Goal: Find specific page/section: Find specific page/section

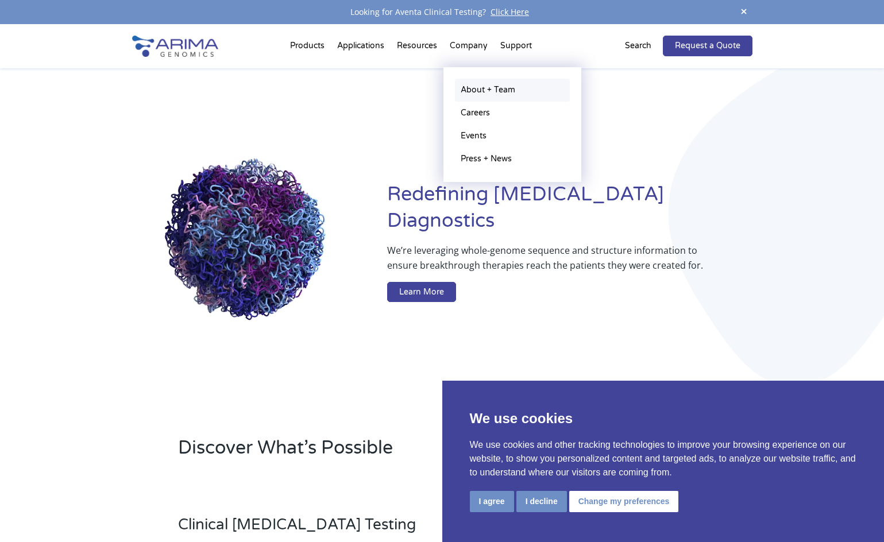
click at [474, 86] on link "About + Team" at bounding box center [512, 90] width 115 height 23
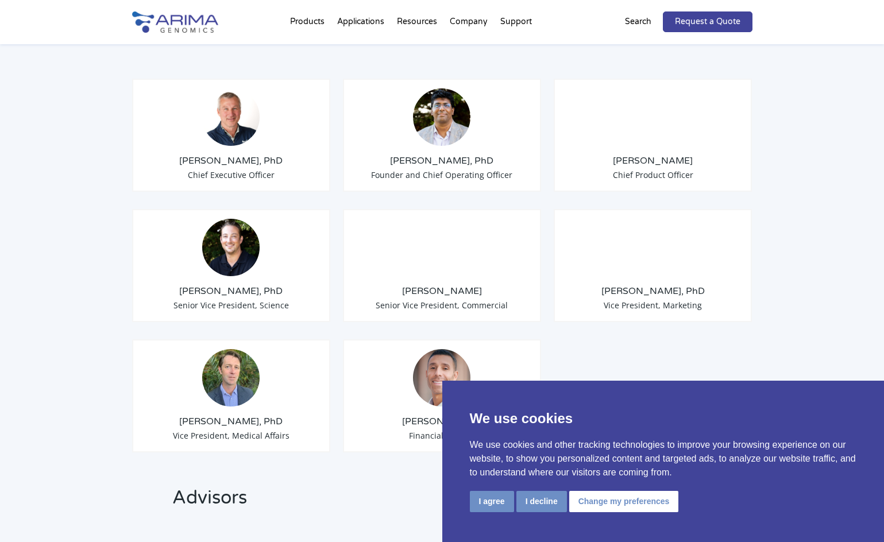
scroll to position [919, 0]
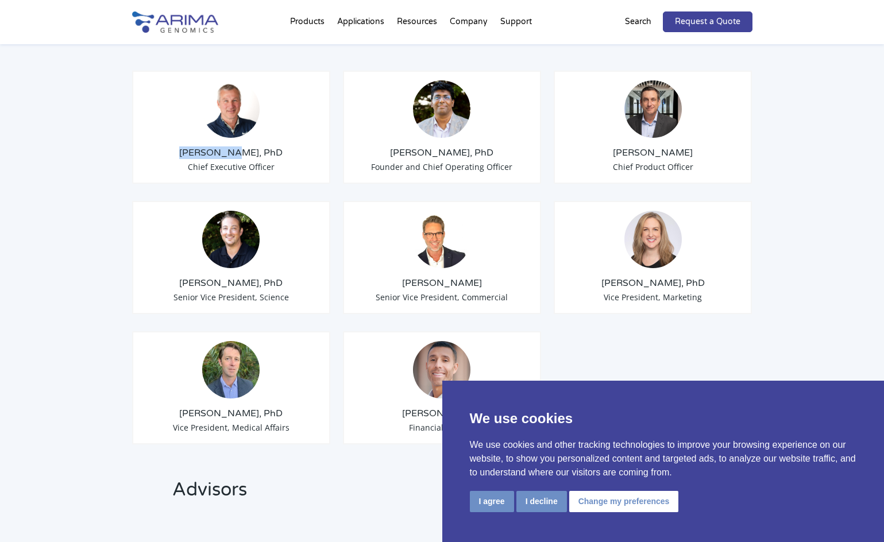
drag, startPoint x: 199, startPoint y: 133, endPoint x: 241, endPoint y: 135, distance: 42.6
click at [241, 146] on h3 "[PERSON_NAME], PhD" at bounding box center [231, 152] width 179 height 13
copy h3 "[PERSON_NAME]"
